Goal: Information Seeking & Learning: Learn about a topic

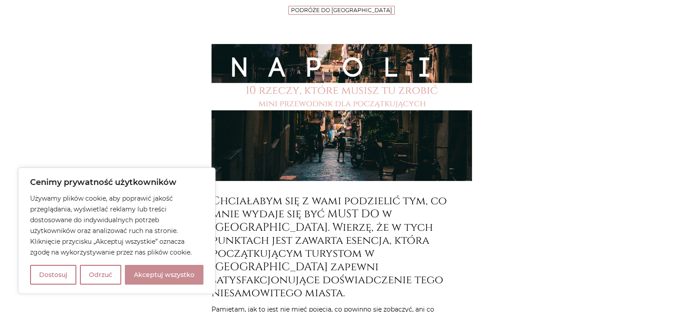
click at [170, 277] on button "Akceptuj wszystko" at bounding box center [164, 275] width 79 height 20
checkbox input "true"
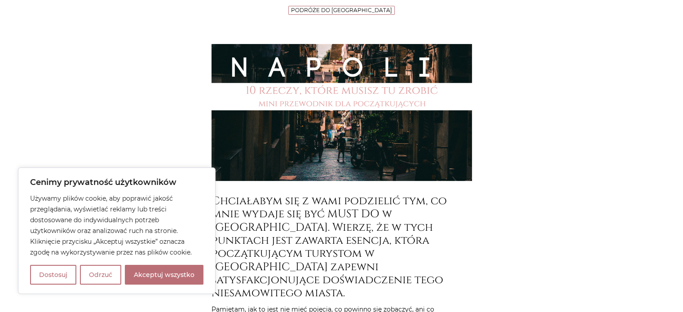
checkbox input "true"
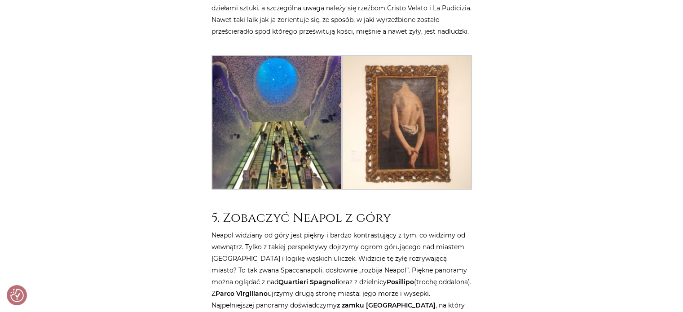
scroll to position [2423, 0]
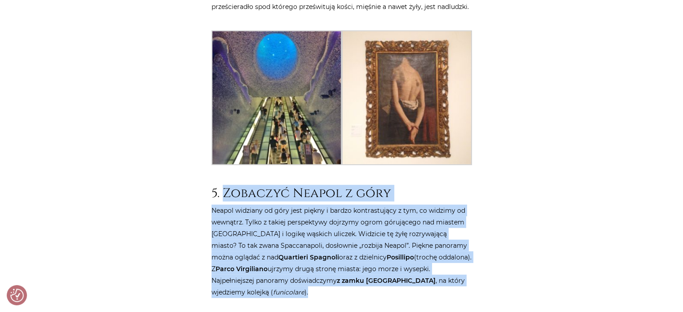
drag, startPoint x: 224, startPoint y: 109, endPoint x: 461, endPoint y: 208, distance: 256.7
copy article "Zobaczyć Neapol z góry Neapol widziany od góry jest piękny i bardzo kontrastują…"
click at [190, 202] on div "Strona główna / Blog / Podróże do [GEOGRAPHIC_DATA] / 10 rzeczy, które musisz z…" at bounding box center [341, 66] width 538 height 4760
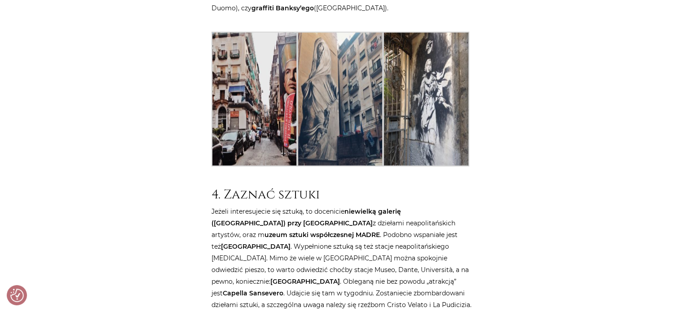
scroll to position [2109, 0]
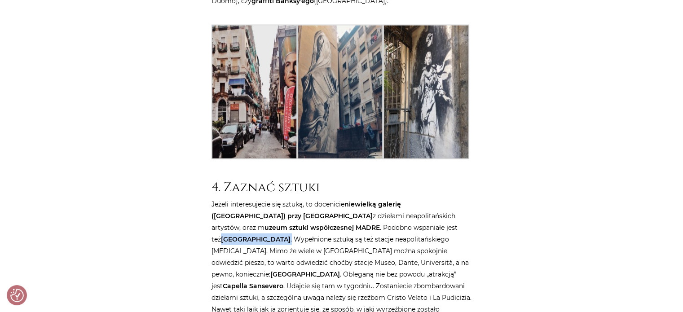
drag, startPoint x: 373, startPoint y: 146, endPoint x: 275, endPoint y: 158, distance: 99.4
click at [275, 198] on p "Jeżeli interesujecie się sztuką, to docenicie niewielką galerię ([GEOGRAPHIC_DA…" at bounding box center [341, 262] width 260 height 128
